Goal: Book appointment/travel/reservation

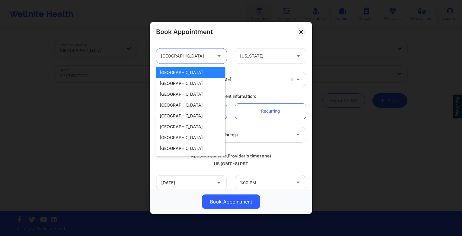
click at [206, 62] on div "[GEOGRAPHIC_DATA]" at bounding box center [186, 55] width 51 height 15
click at [201, 76] on div "[GEOGRAPHIC_DATA]" at bounding box center [190, 72] width 69 height 11
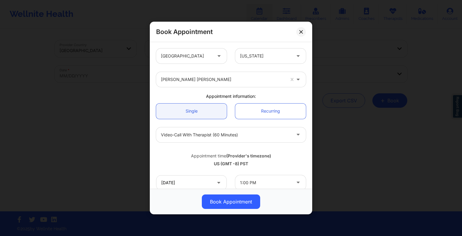
click at [303, 36] on div "Book Appointment" at bounding box center [231, 32] width 163 height 20
click at [302, 35] on button at bounding box center [302, 32] width 10 height 10
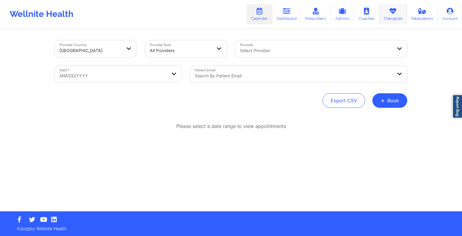
click at [395, 15] on link "Therapists" at bounding box center [393, 14] width 28 height 20
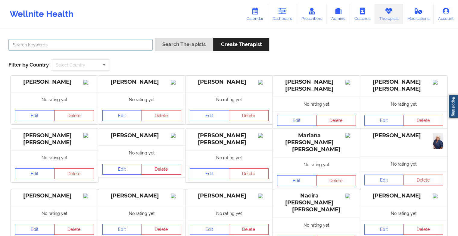
click at [133, 42] on input "text" at bounding box center [80, 44] width 144 height 11
paste input "[PERSON_NAME]"
type input "[PERSON_NAME]"
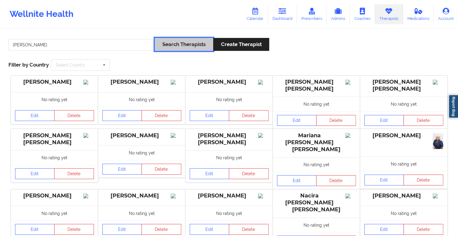
click at [187, 44] on button "Search Therapists" at bounding box center [184, 44] width 58 height 13
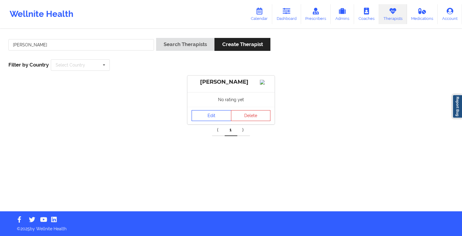
click at [214, 121] on link "Edit" at bounding box center [212, 115] width 40 height 11
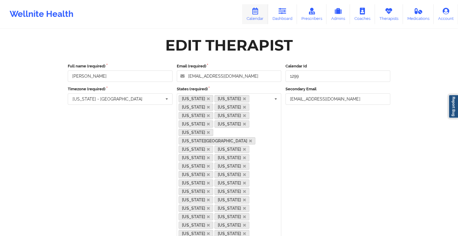
click at [258, 11] on icon at bounding box center [255, 11] width 8 height 7
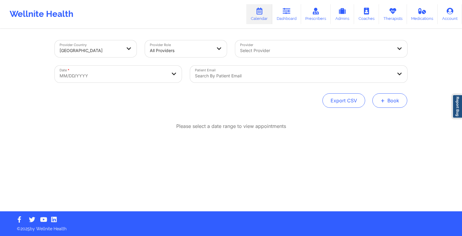
click at [376, 95] on button "+ Book" at bounding box center [390, 100] width 35 height 14
click at [362, 119] on button "Therapy Session" at bounding box center [380, 120] width 46 height 10
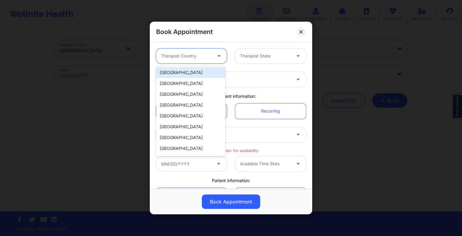
click at [184, 51] on div "Therapist Country" at bounding box center [184, 55] width 56 height 15
click at [176, 71] on div "[GEOGRAPHIC_DATA]" at bounding box center [190, 72] width 69 height 11
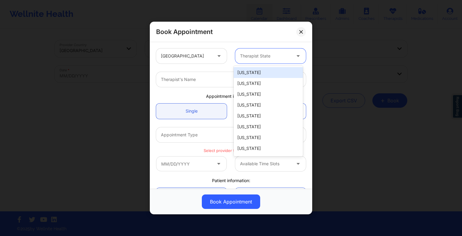
click at [245, 57] on div at bounding box center [265, 55] width 51 height 7
type input "new"
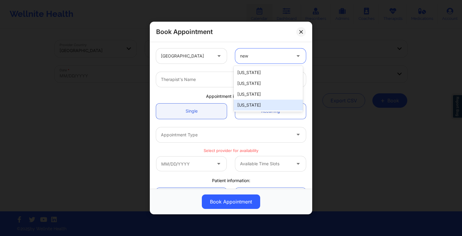
click at [249, 106] on div "[US_STATE]" at bounding box center [268, 105] width 69 height 11
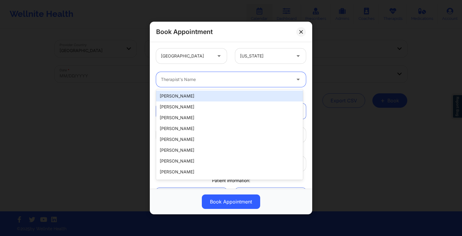
click at [205, 85] on div "Therapist's Name" at bounding box center [223, 79] width 135 height 15
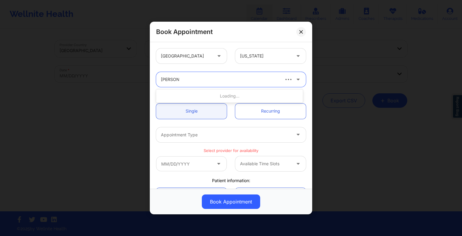
type input "[PERSON_NAME]"
click at [204, 93] on div "[PERSON_NAME]" at bounding box center [229, 96] width 147 height 11
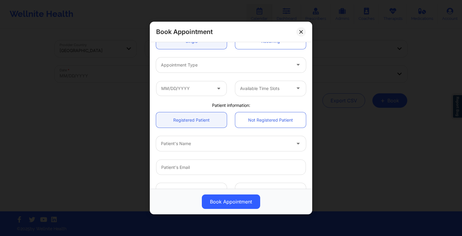
scroll to position [72, 0]
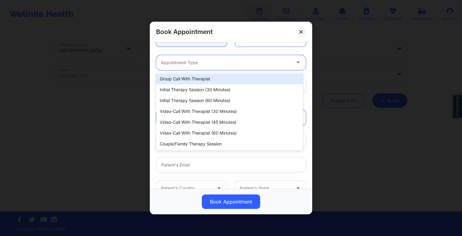
click at [174, 64] on div at bounding box center [226, 62] width 130 height 7
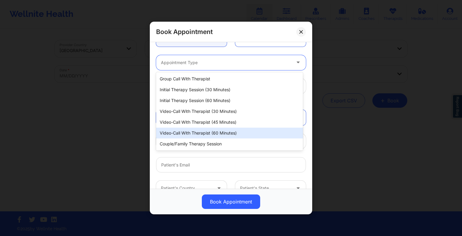
click at [183, 131] on div "Video-Call with Therapist (60 minutes)" at bounding box center [229, 133] width 147 height 11
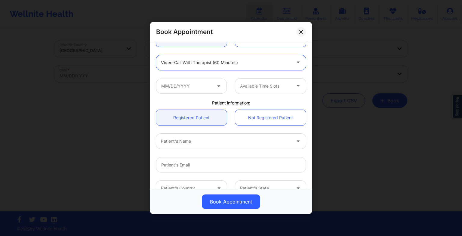
click at [210, 65] on div at bounding box center [226, 62] width 130 height 7
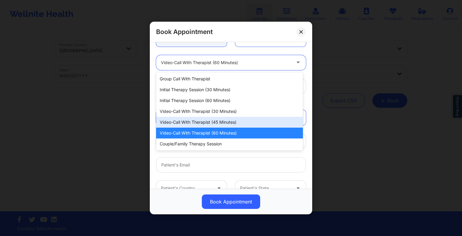
click at [210, 120] on div "Video-Call with Therapist (45 minutes)" at bounding box center [229, 122] width 147 height 11
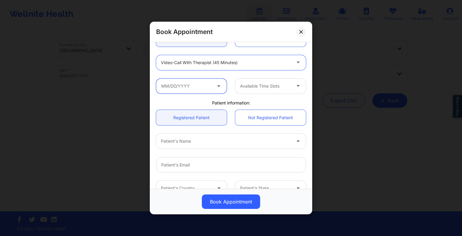
click at [189, 86] on input "text" at bounding box center [191, 86] width 71 height 15
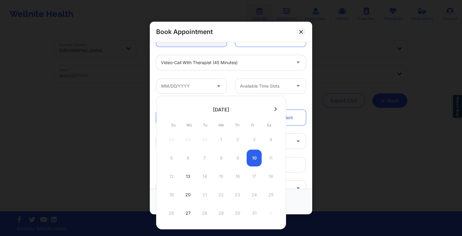
click at [273, 109] on button at bounding box center [276, 109] width 6 height 5
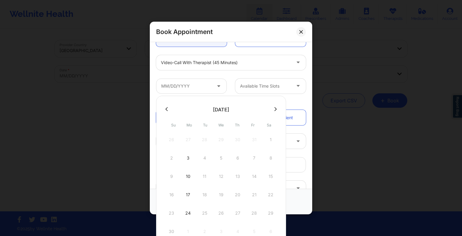
click at [275, 110] on icon at bounding box center [276, 109] width 2 height 5
click at [173, 175] on div "14 15 16 17 18 19 20" at bounding box center [221, 176] width 114 height 17
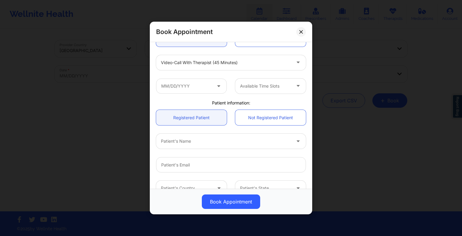
click at [298, 175] on div at bounding box center [231, 164] width 158 height 23
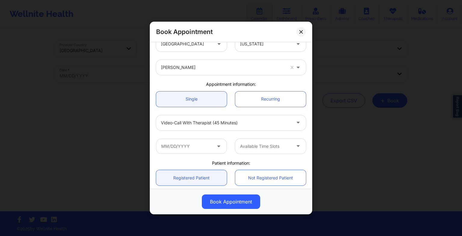
scroll to position [10, 0]
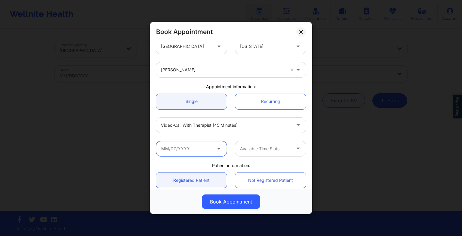
click at [199, 148] on input "text" at bounding box center [191, 148] width 71 height 15
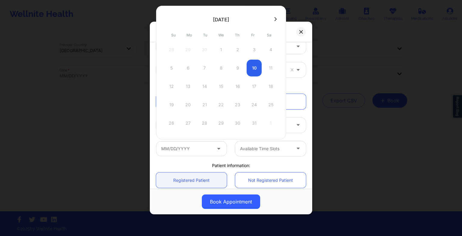
click at [293, 167] on div "Patient information:" at bounding box center [231, 166] width 158 height 6
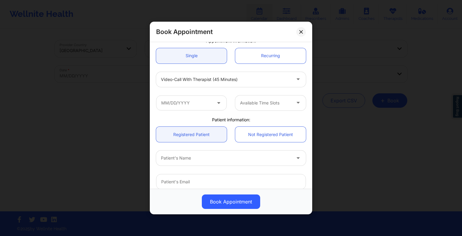
scroll to position [56, 0]
click at [190, 106] on input "text" at bounding box center [191, 102] width 71 height 15
click at [232, 95] on div "Available Time Slots" at bounding box center [270, 102] width 79 height 15
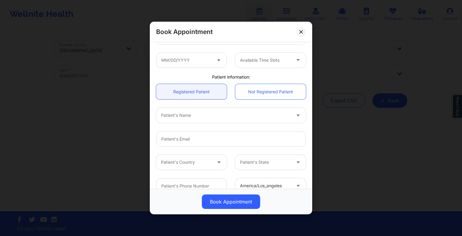
scroll to position [98, 0]
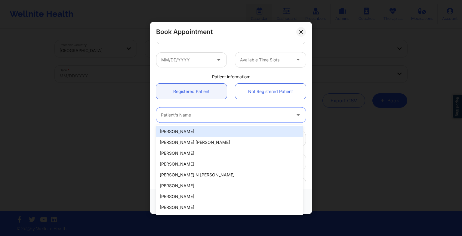
click at [179, 114] on div at bounding box center [226, 114] width 130 height 7
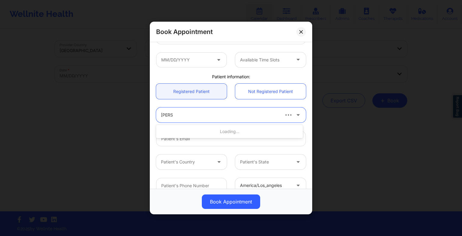
type input "[PERSON_NAME]"
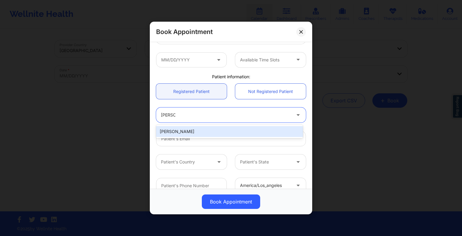
click at [179, 128] on div "[PERSON_NAME]" at bounding box center [229, 131] width 147 height 11
type input "[EMAIL_ADDRESS][DOMAIN_NAME]"
type input "[PHONE_NUMBER]"
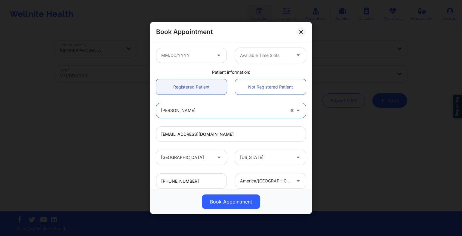
scroll to position [109, 0]
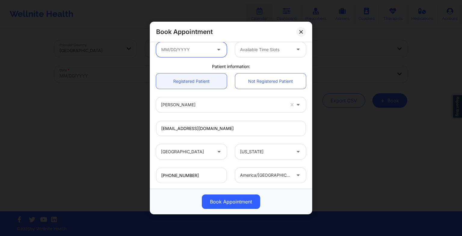
click at [209, 51] on input "text" at bounding box center [191, 49] width 71 height 15
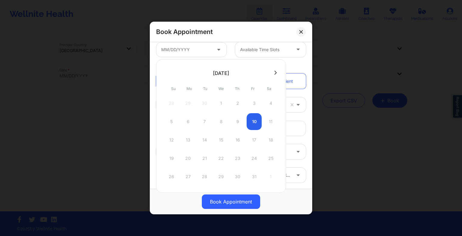
click at [275, 71] on icon at bounding box center [276, 72] width 2 height 5
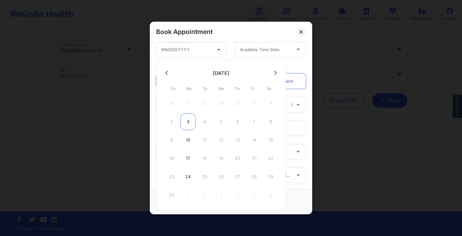
click at [188, 124] on div "3" at bounding box center [188, 121] width 15 height 17
type input "[DATE]"
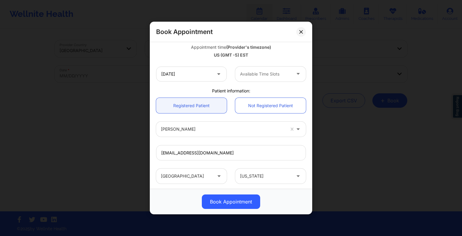
scroll to position [133, 0]
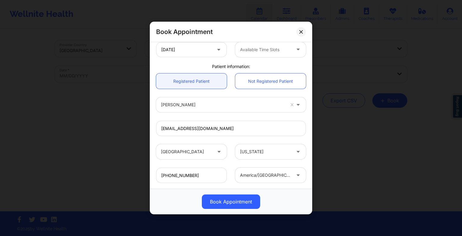
click at [262, 52] on div at bounding box center [265, 49] width 51 height 7
click at [259, 65] on div "8:00 AM" at bounding box center [268, 66] width 69 height 11
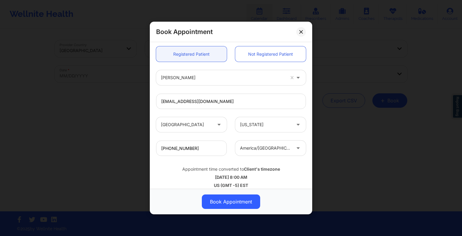
scroll to position [166, 0]
